Goal: Information Seeking & Learning: Learn about a topic

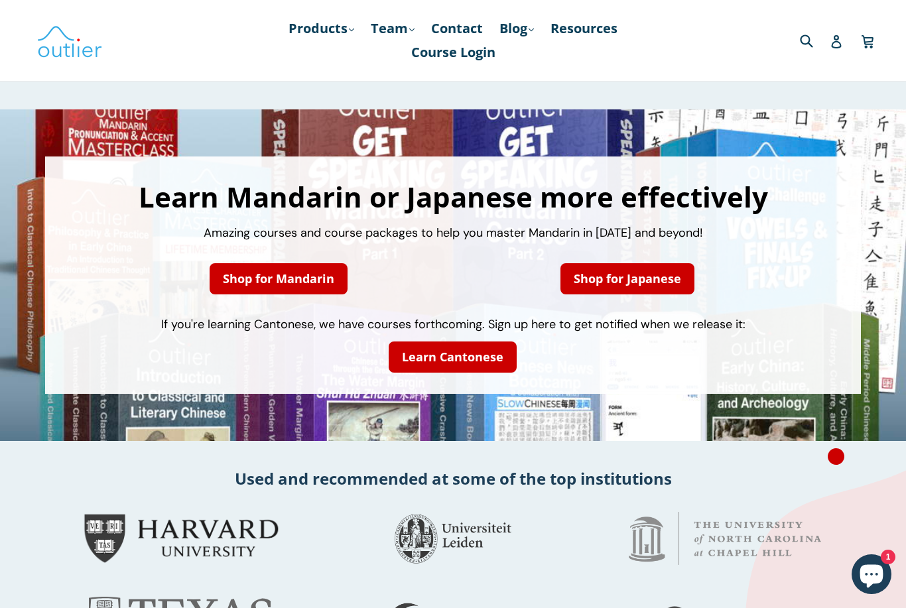
click at [628, 278] on link "Shop for Japanese" at bounding box center [627, 278] width 134 height 31
click at [479, 350] on link "Learn Cantonese" at bounding box center [452, 356] width 128 height 31
click at [308, 280] on link "Shop for Mandarin" at bounding box center [278, 278] width 138 height 31
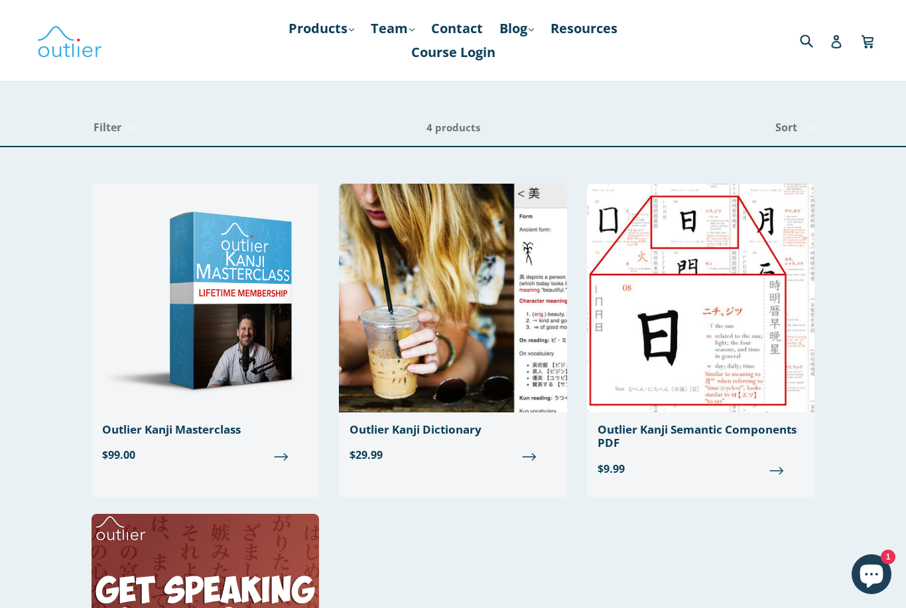
click at [329, 31] on link "Products .cls-1{fill:#231f20} expand" at bounding box center [321, 29] width 79 height 24
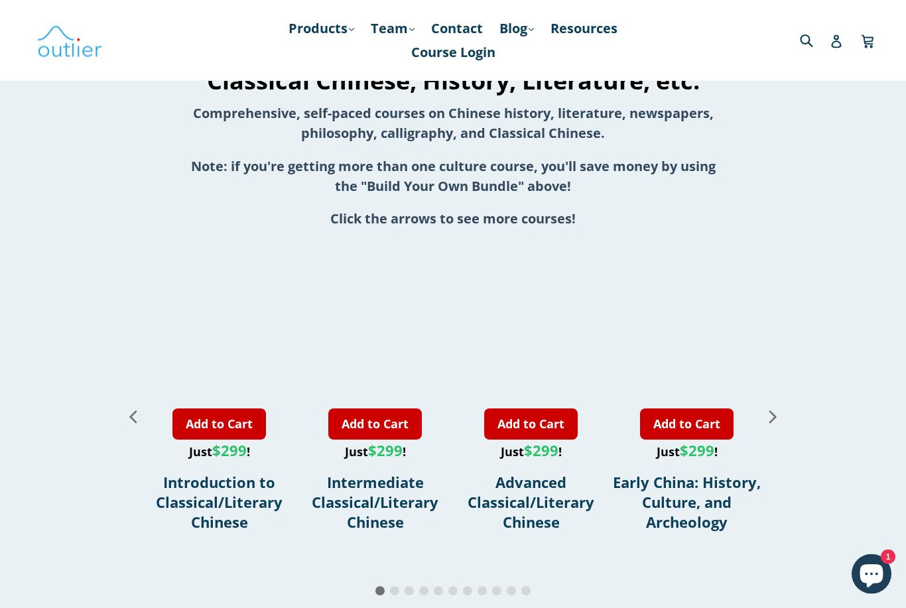
scroll to position [1460, 0]
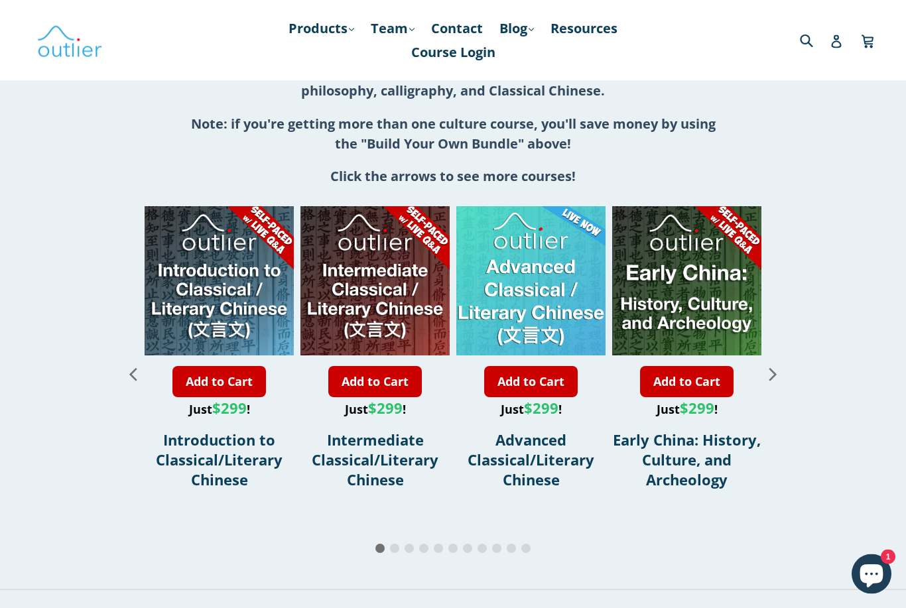
click at [774, 381] on icon "Next slide" at bounding box center [772, 374] width 23 height 23
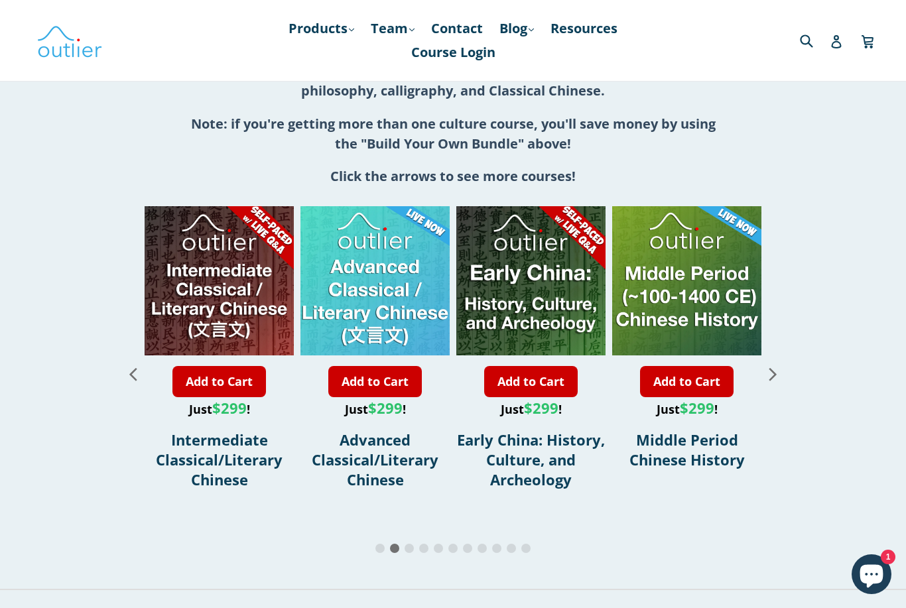
click at [779, 383] on icon "Next slide" at bounding box center [772, 373] width 23 height 23
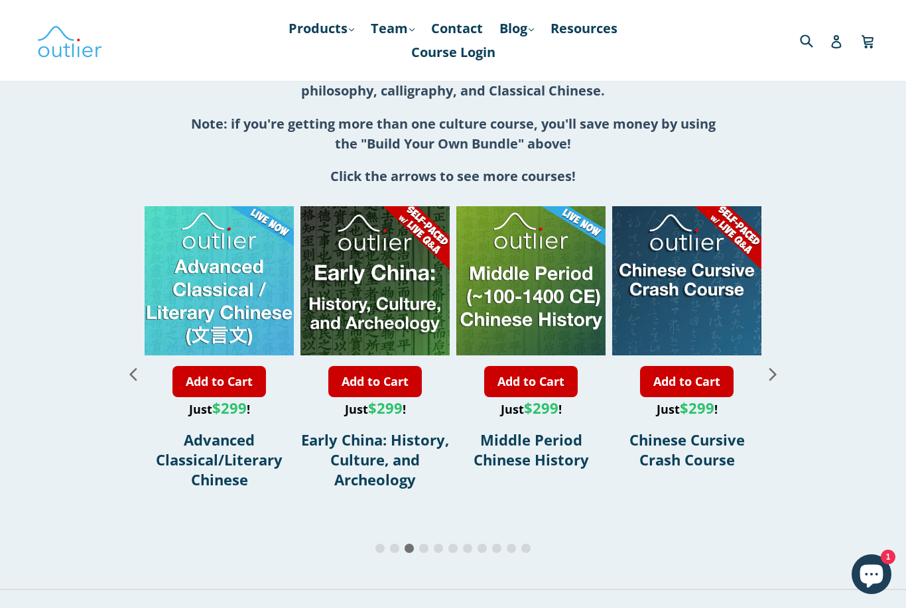
click at [782, 373] on icon "Next slide" at bounding box center [772, 373] width 23 height 23
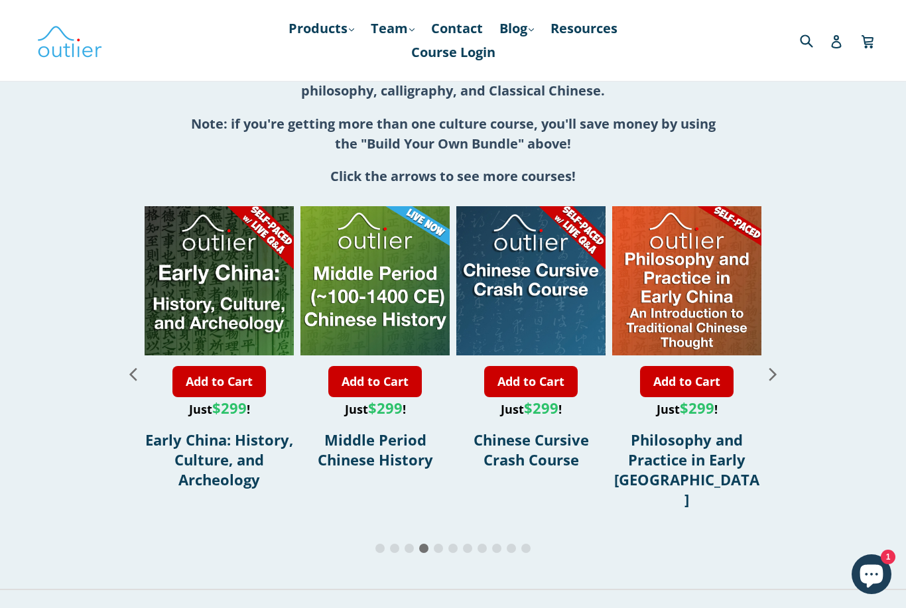
click at [780, 376] on icon "Next slide" at bounding box center [772, 373] width 23 height 23
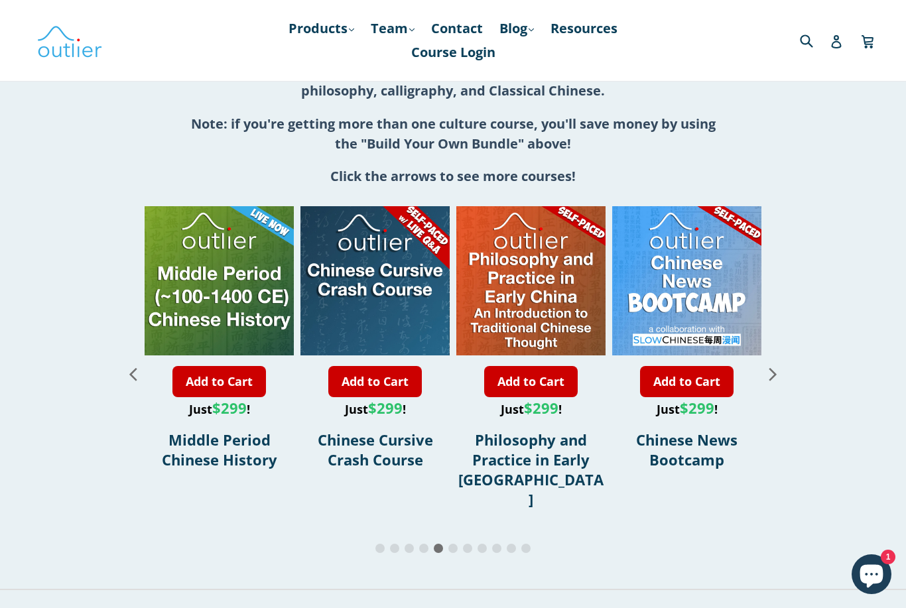
click at [779, 375] on icon "Next slide" at bounding box center [772, 373] width 23 height 23
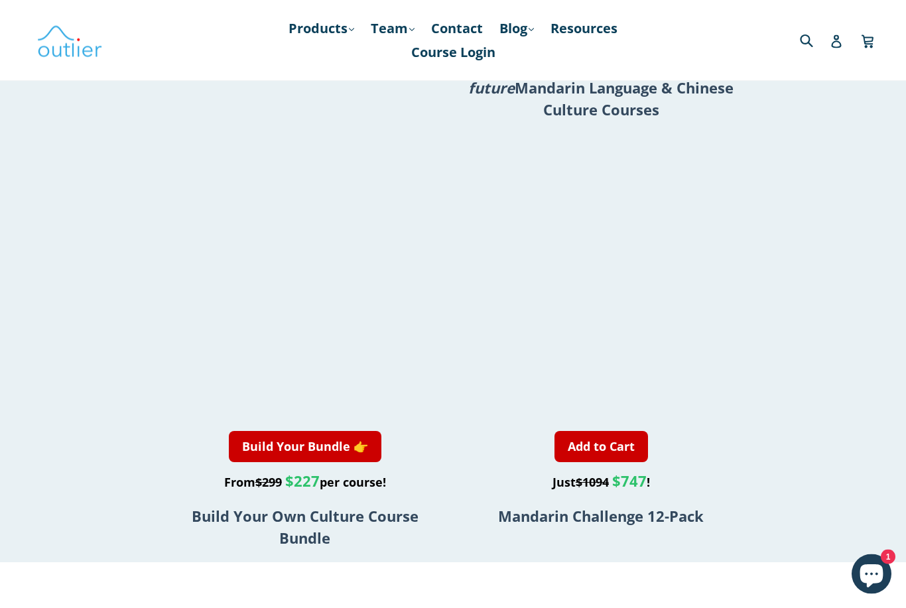
scroll to position [2501, 0]
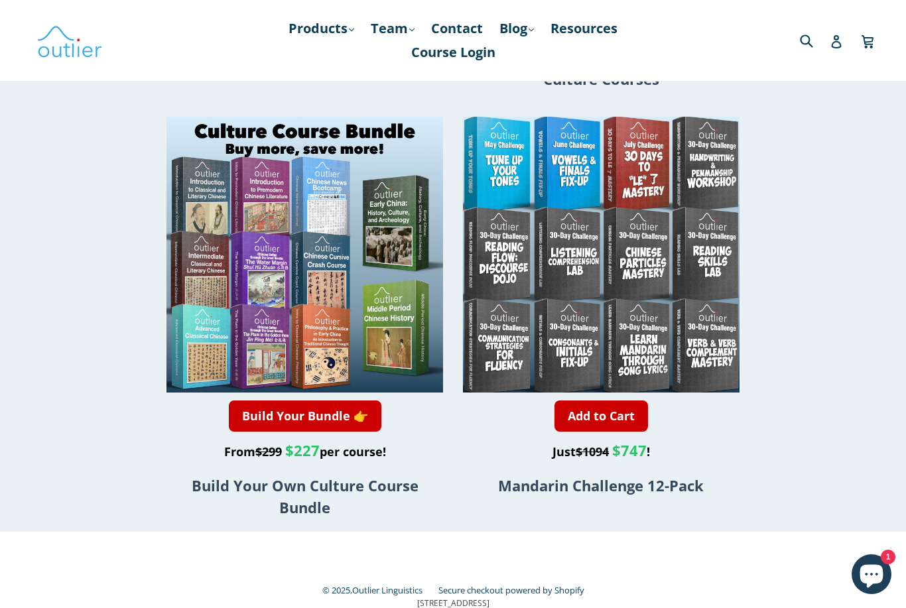
click at [878, 588] on icon "Chat window" at bounding box center [871, 576] width 23 height 23
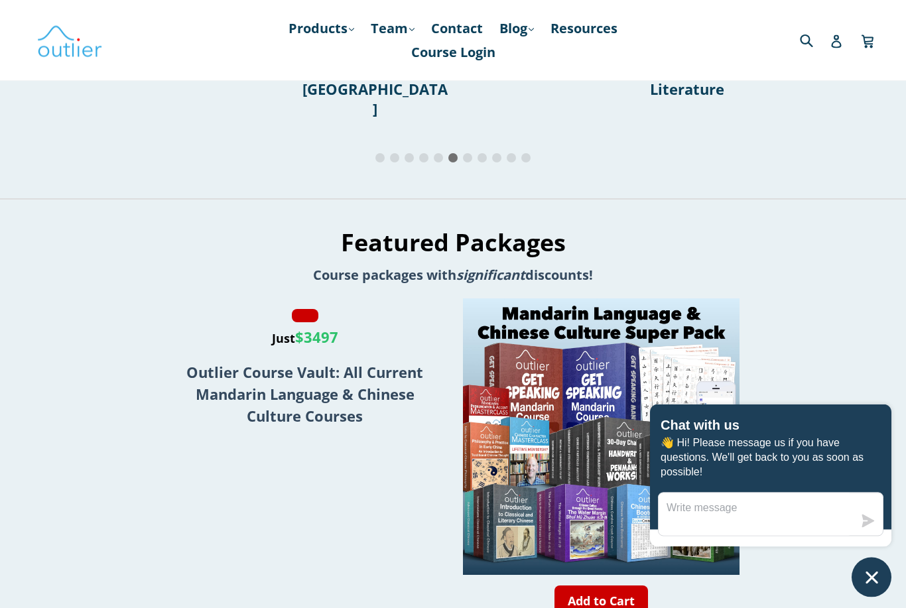
scroll to position [1816, 0]
